Goal: Navigation & Orientation: Find specific page/section

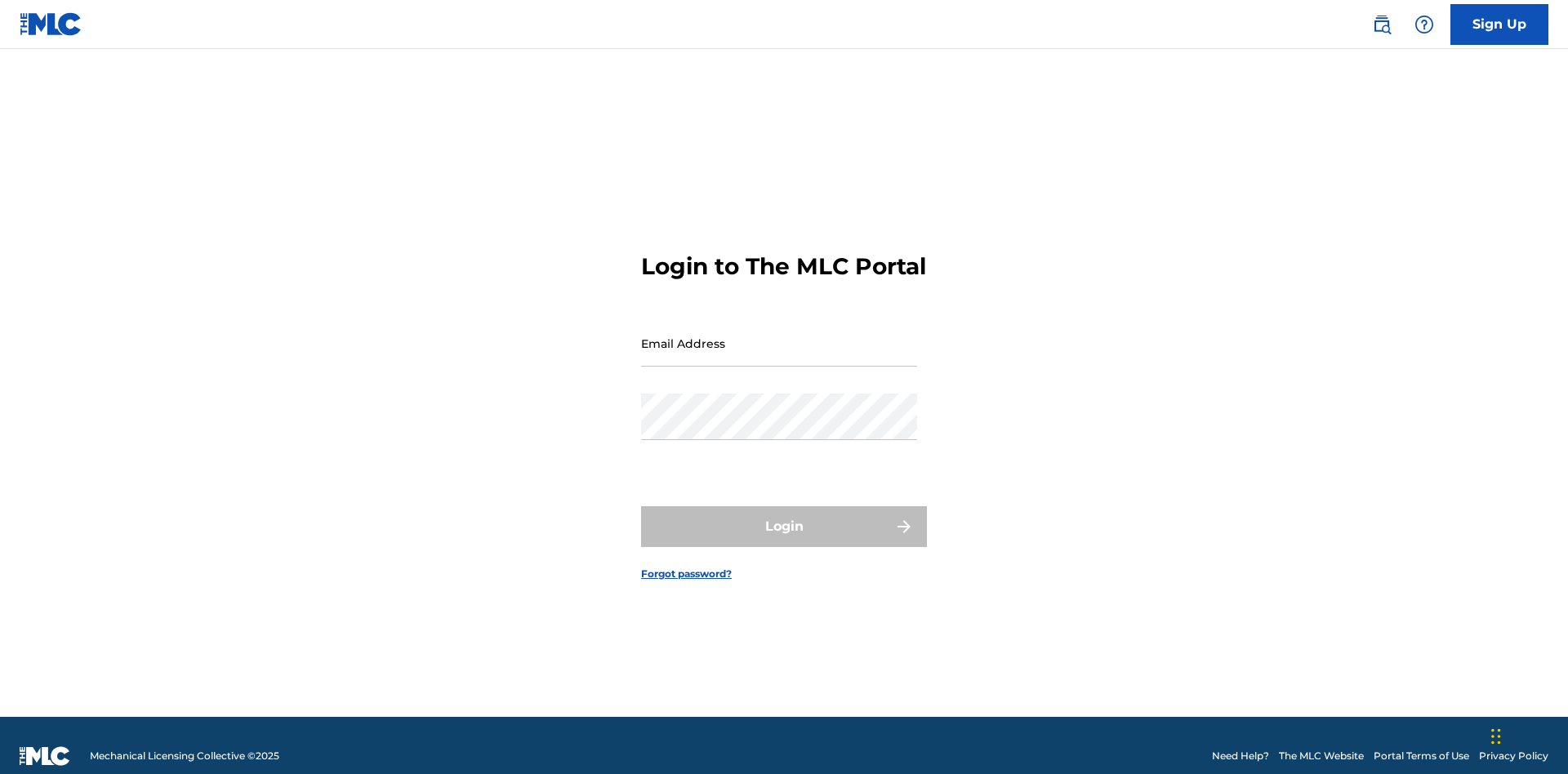
scroll to position [21, 0]
click at [779, 335] on input "Email Address" at bounding box center [779, 343] width 276 height 47
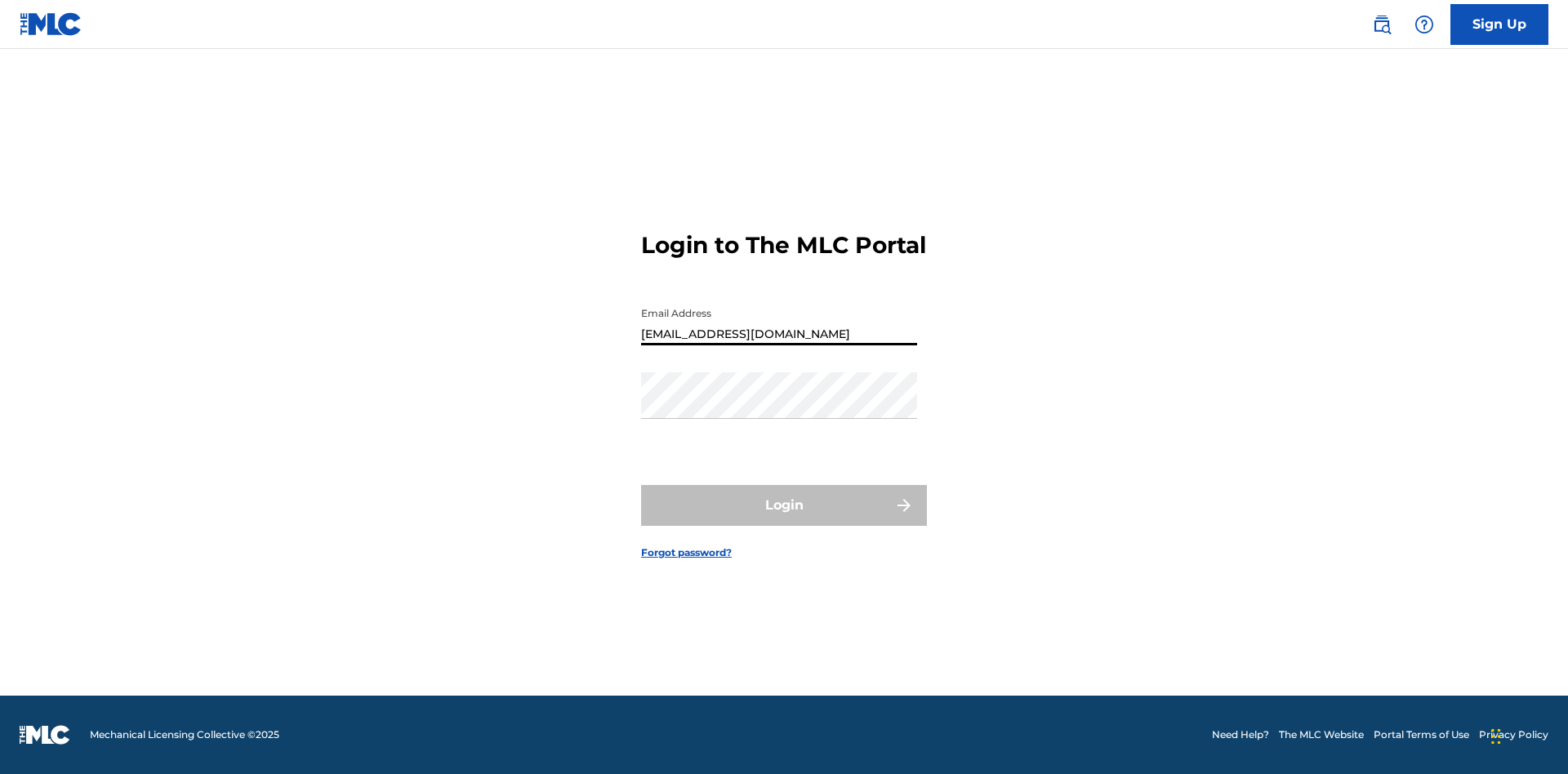
type input "[EMAIL_ADDRESS][DOMAIN_NAME]"
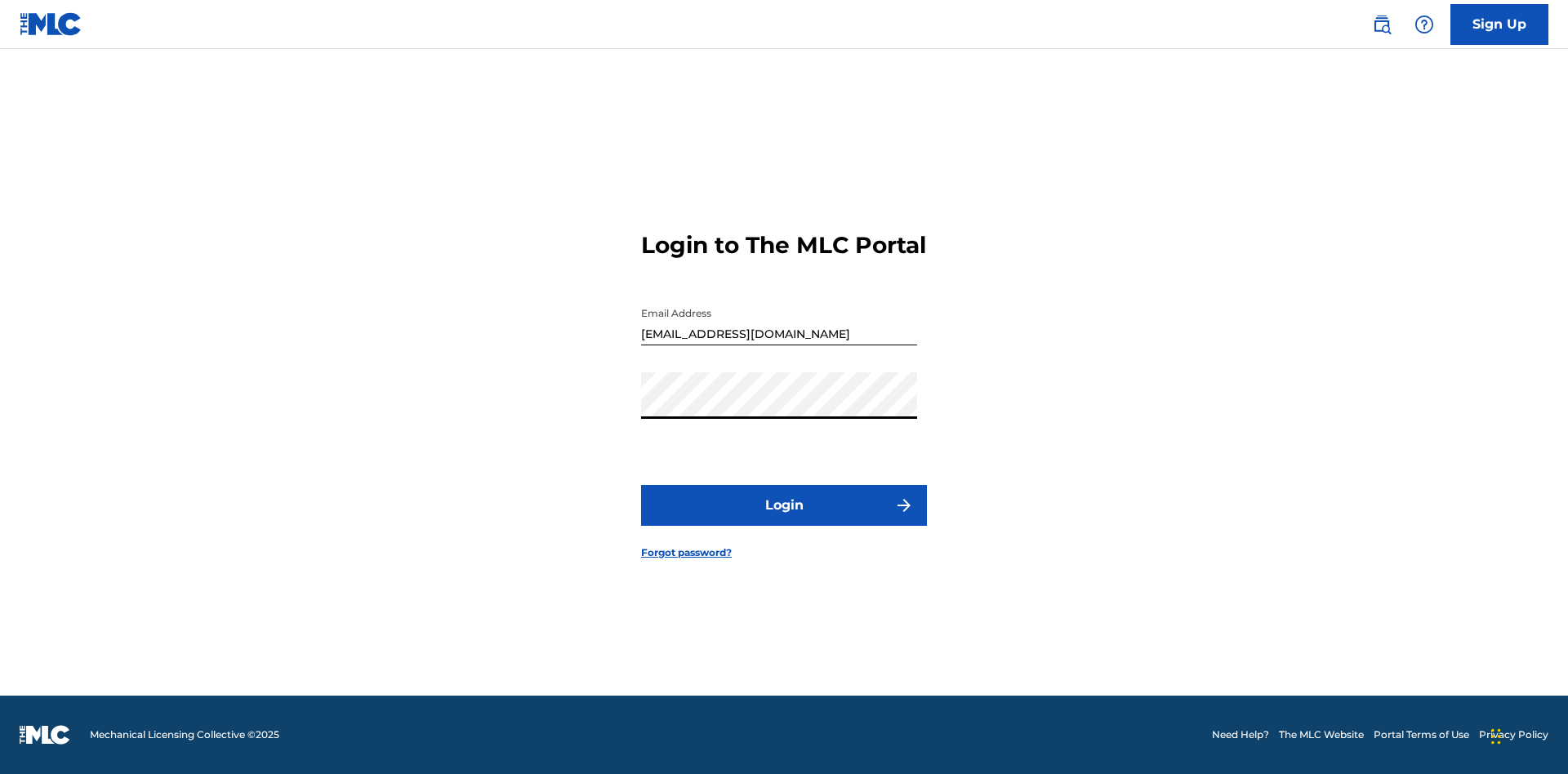
click at [784, 519] on button "Login" at bounding box center [784, 505] width 285 height 41
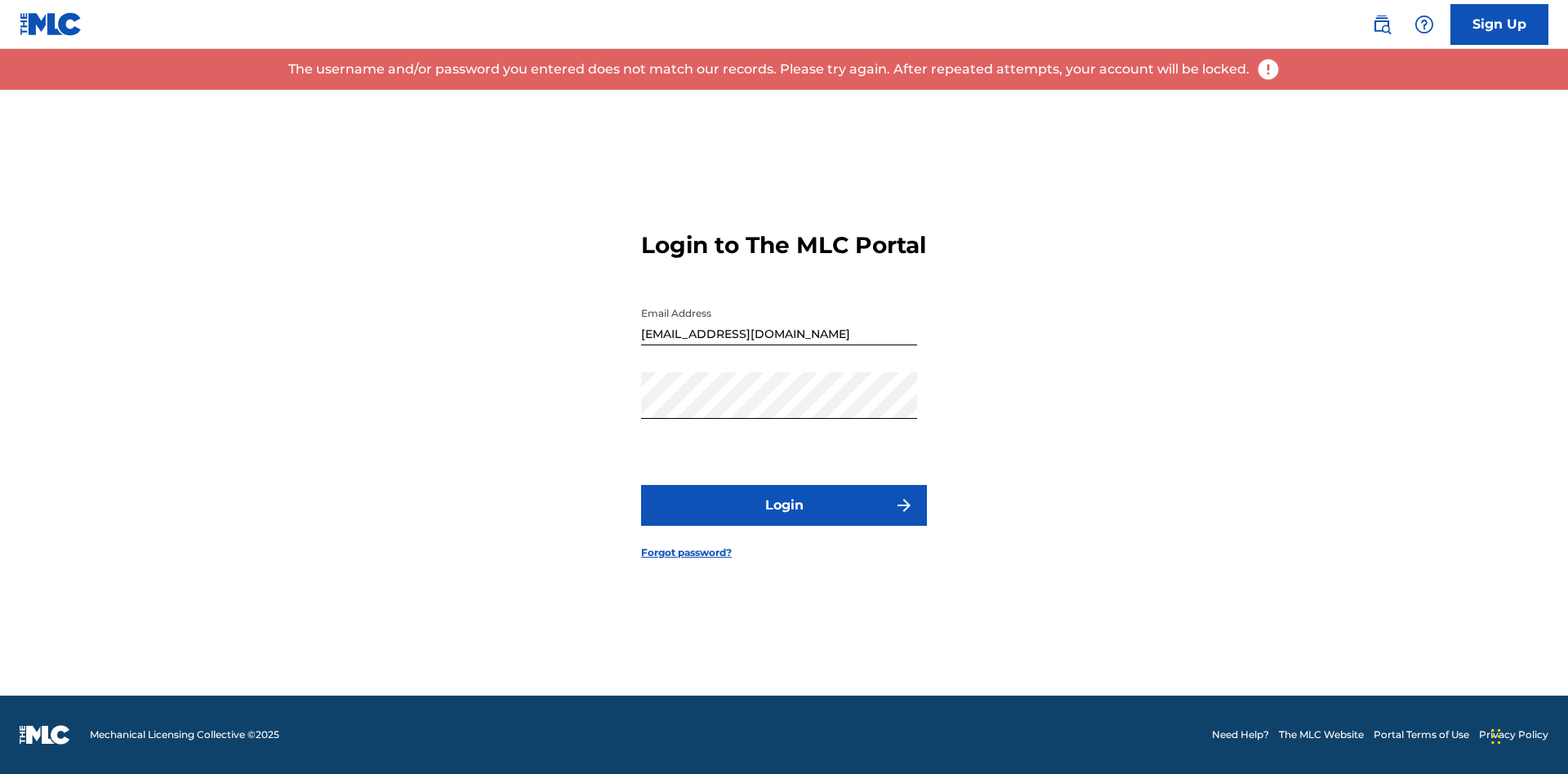
click at [779, 335] on input "[EMAIL_ADDRESS][DOMAIN_NAME]" at bounding box center [779, 322] width 276 height 47
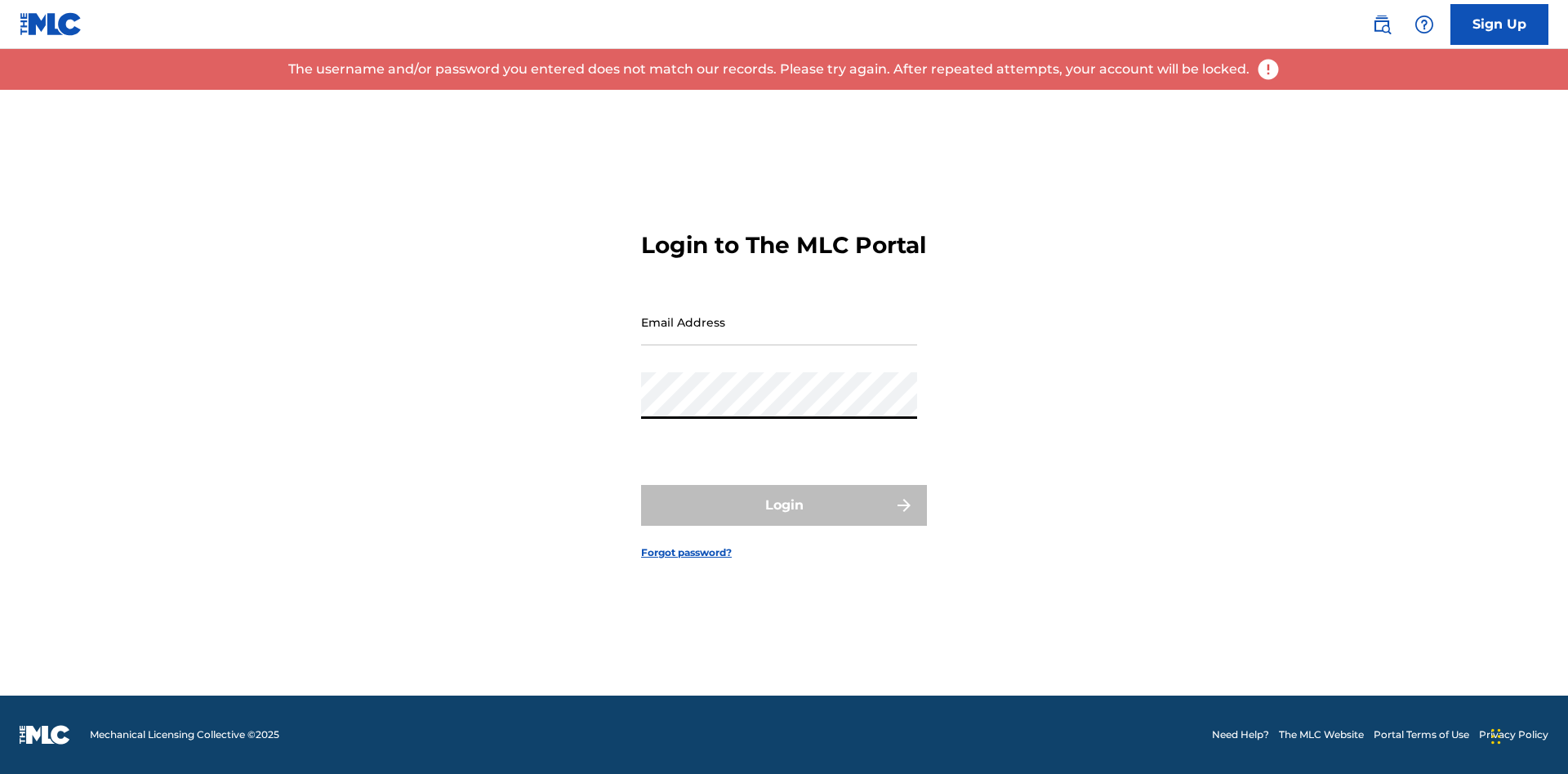
click at [779, 335] on input "Email Address" at bounding box center [779, 322] width 276 height 47
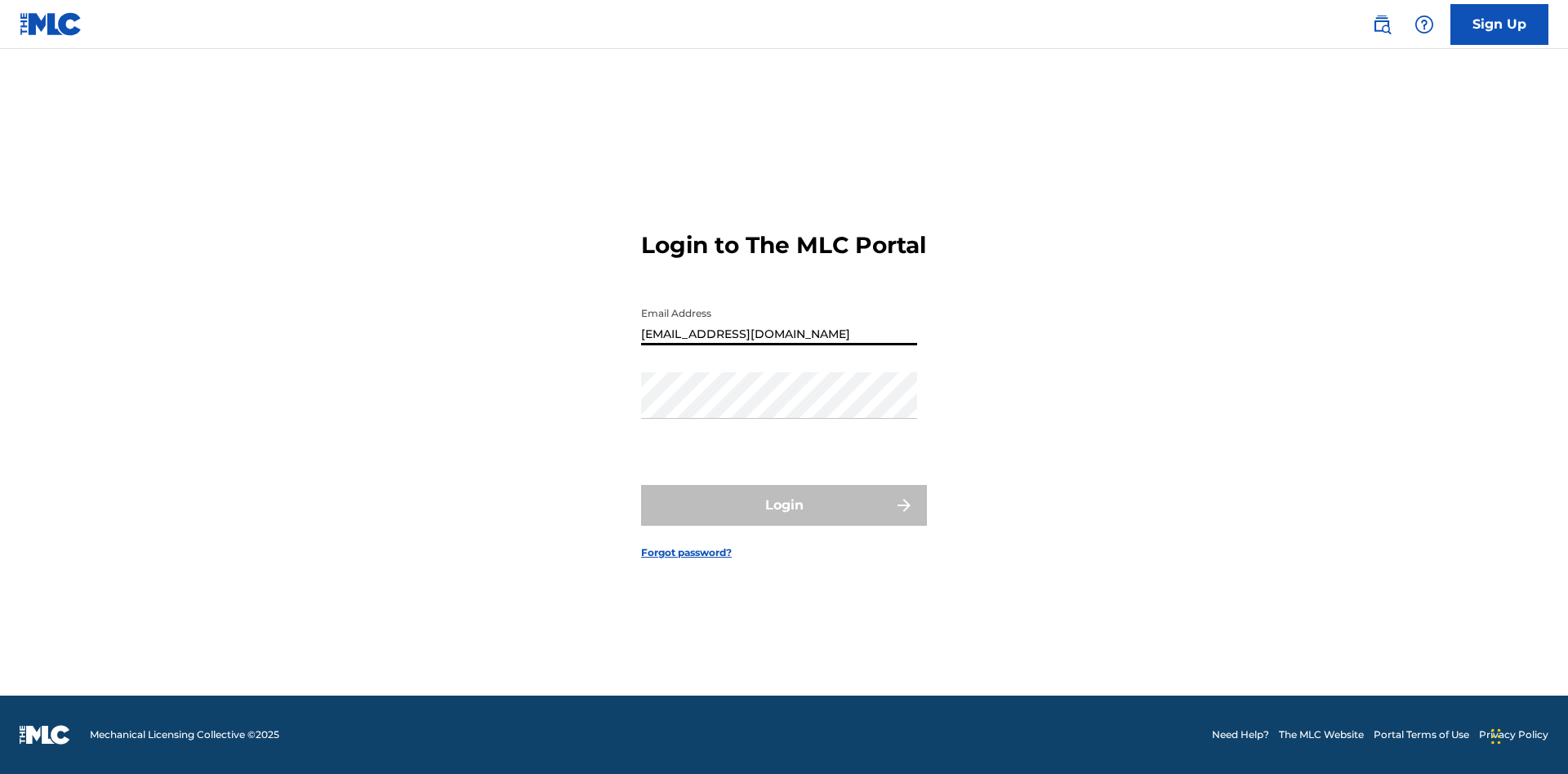
type input "[EMAIL_ADDRESS][DOMAIN_NAME]"
click at [784, 519] on button "Login" at bounding box center [784, 505] width 285 height 41
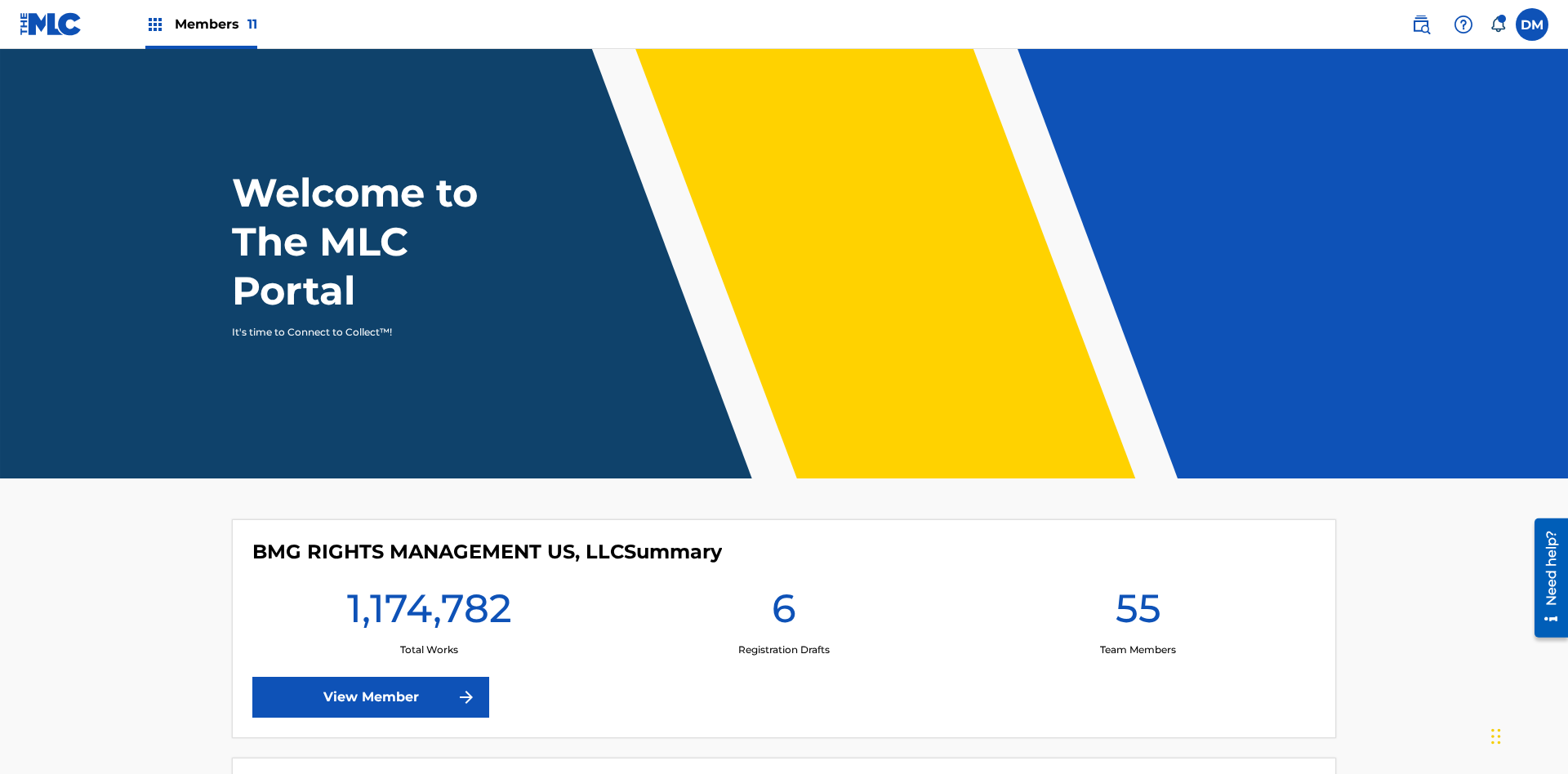
click at [201, 24] on span "Members 11" at bounding box center [216, 24] width 82 height 19
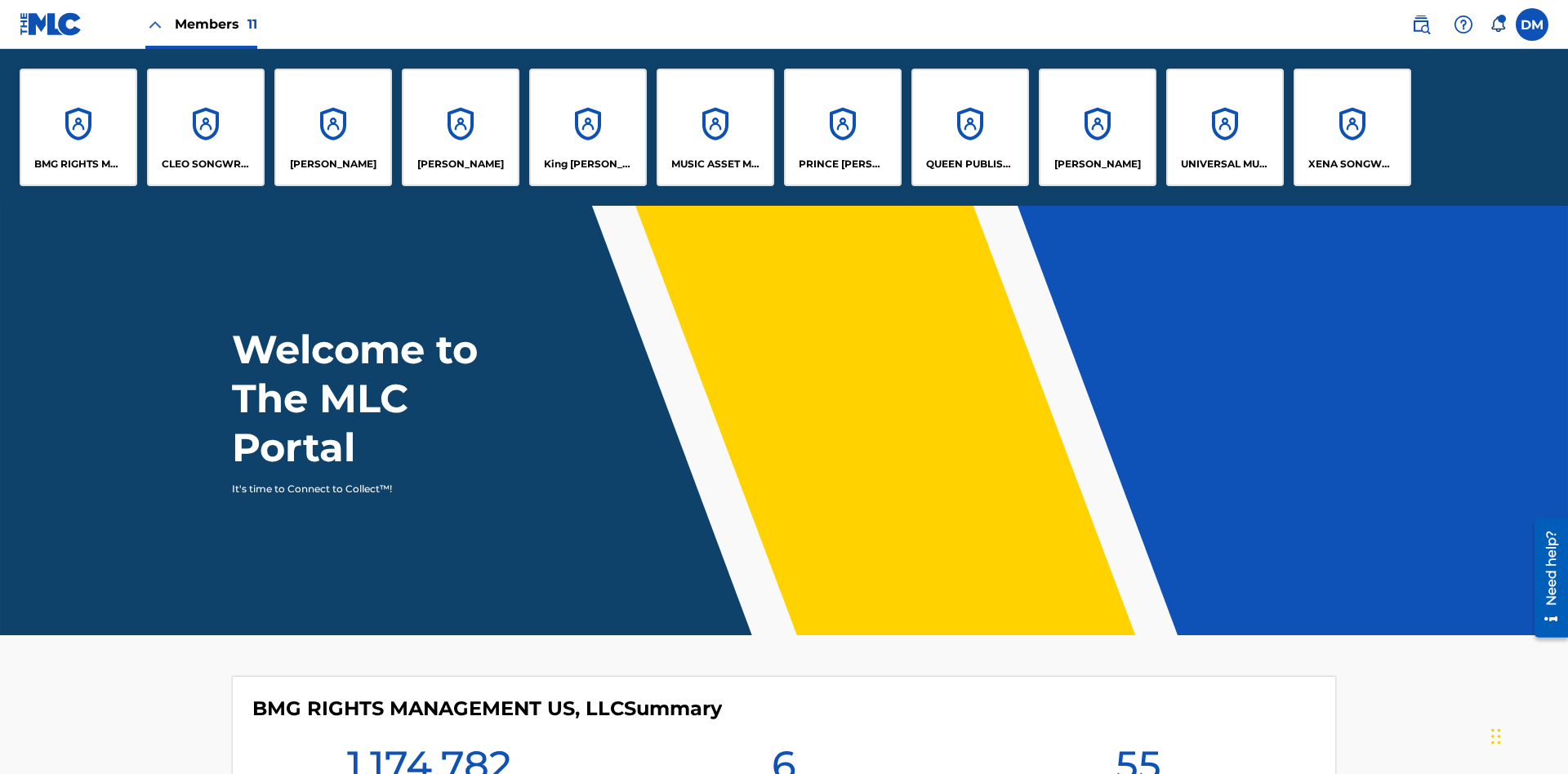
click at [1224, 164] on p "UNIVERSAL MUSIC PUB GROUP" at bounding box center [1225, 164] width 89 height 14
